Goal: Navigation & Orientation: Find specific page/section

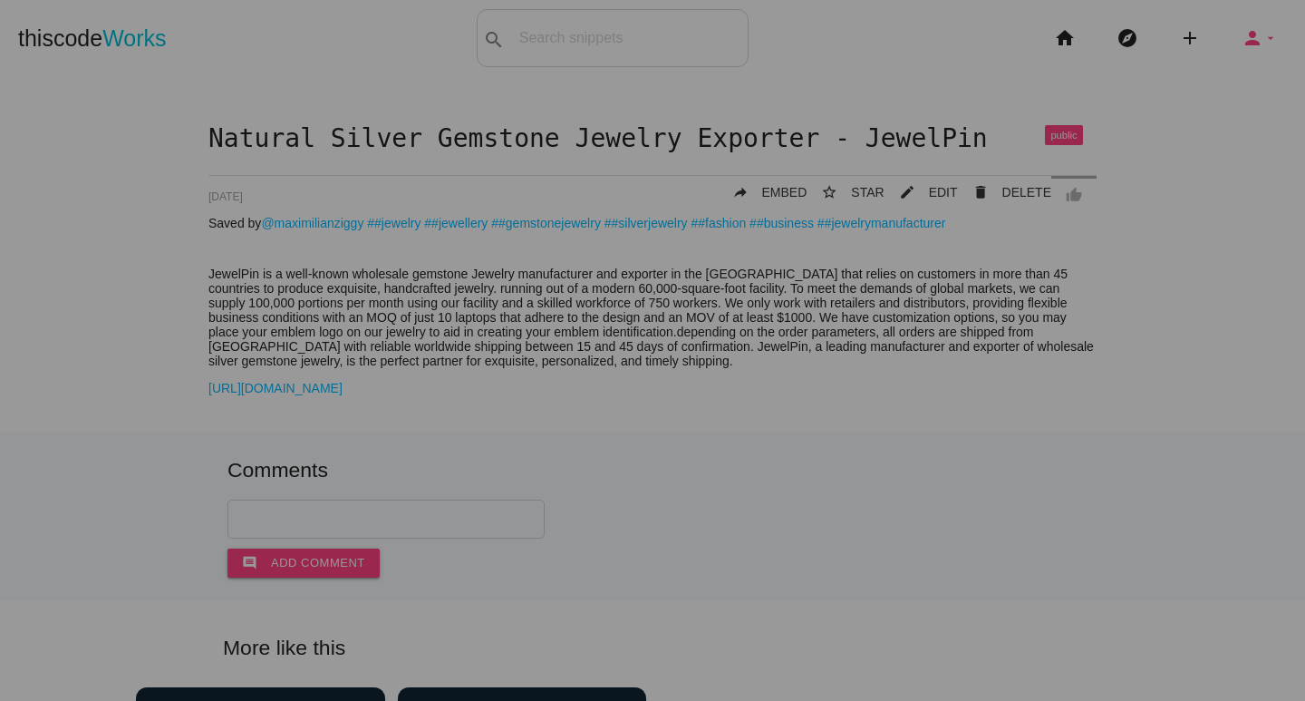
click at [1242, 27] on icon "person" at bounding box center [1253, 38] width 22 height 58
click at [1210, 45] on link "person_outline Profile" at bounding box center [1210, 33] width 190 height 45
